Goal: Transaction & Acquisition: Subscribe to service/newsletter

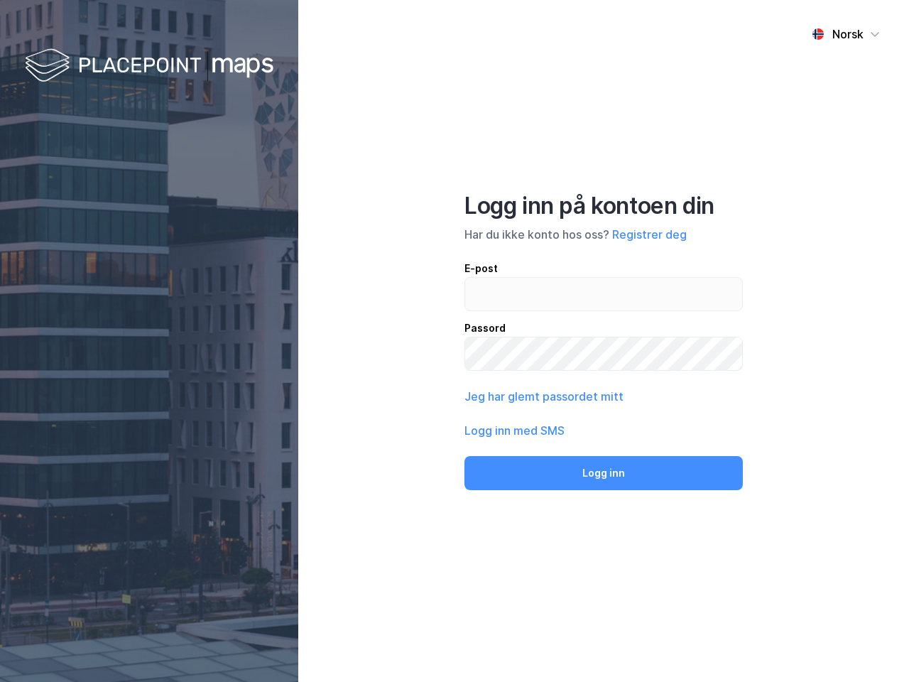
click at [454, 341] on div "Norsk Logg inn på kontoen din Har du ikke konto hos oss? Registrer deg E-post P…" at bounding box center [603, 341] width 611 height 682
click at [149, 66] on img at bounding box center [149, 66] width 249 height 42
click at [846, 34] on div "Norsk" at bounding box center [847, 34] width 31 height 17
click at [649, 234] on button "Registrer deg" at bounding box center [649, 234] width 75 height 17
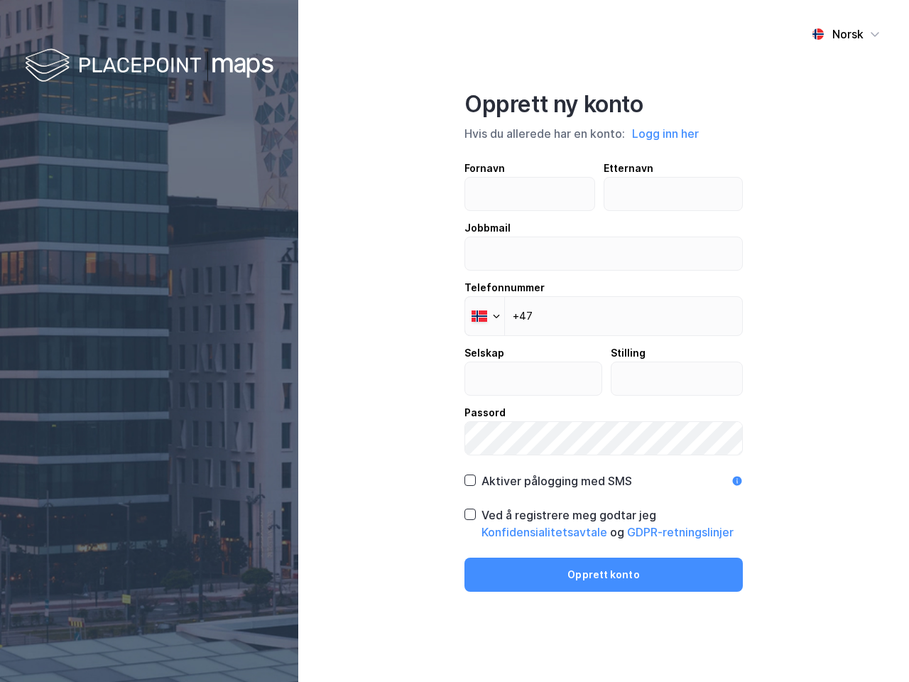
click at [543, 396] on div "Fornavn Etternavn Jobbmail Telefonnummer Phone +47 Selskap Stilling Passord" at bounding box center [603, 307] width 278 height 295
click at [604, 473] on div "Opprett ny konto Hvis du allerede har en konto: Logg inn her Fornavn Etternavn …" at bounding box center [603, 340] width 278 height 501
